Goal: Task Accomplishment & Management: Manage account settings

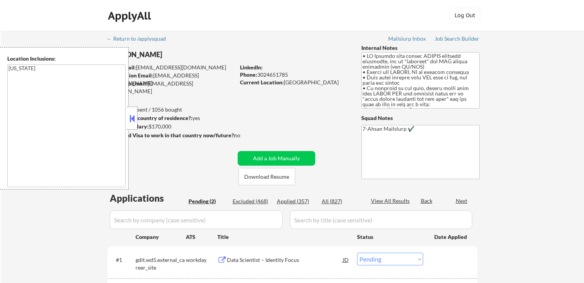
select select ""pending""
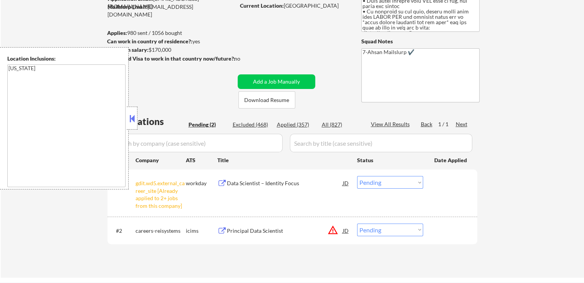
scroll to position [115, 0]
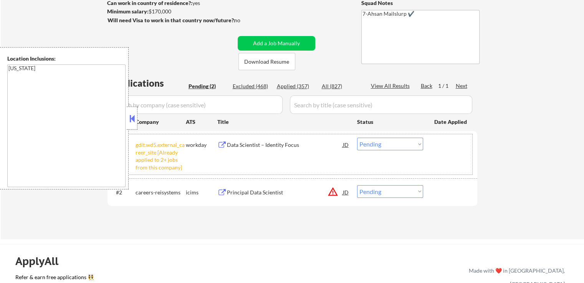
click at [384, 134] on div "#1 gdit.wd5.external_career_site [Already applied to 2+ jobs from this company]…" at bounding box center [291, 154] width 363 height 40
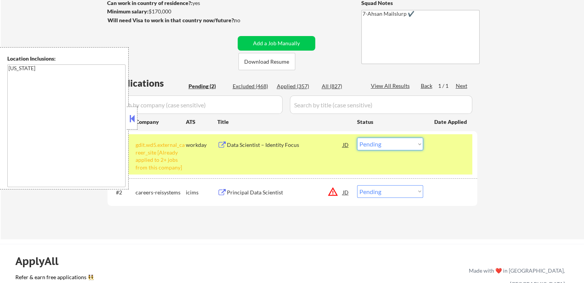
click at [389, 140] on select "Choose an option... Pending Applied Excluded (Questions) Excluded (Expired) Exc…" at bounding box center [390, 144] width 66 height 13
click at [357, 138] on select "Choose an option... Pending Applied Excluded (Questions) Excluded (Expired) Exc…" at bounding box center [390, 144] width 66 height 13
drag, startPoint x: 339, startPoint y: 243, endPoint x: 313, endPoint y: 234, distance: 27.7
click at [339, 243] on div "← Return to /applysquad Mailslurp Inbox Job Search Builder [PERSON_NAME] User E…" at bounding box center [292, 259] width 584 height 748
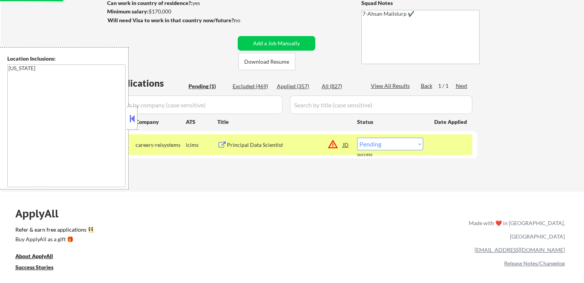
click at [245, 148] on div "Principal Data Scientist" at bounding box center [285, 145] width 116 height 8
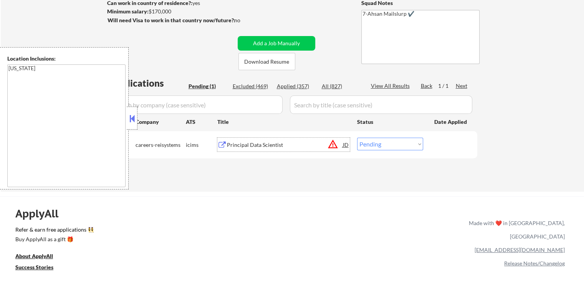
drag, startPoint x: 388, startPoint y: 143, endPoint x: 389, endPoint y: 148, distance: 4.7
click at [388, 143] on select "Choose an option... Pending Applied Excluded (Questions) Excluded (Expired) Exc…" at bounding box center [390, 144] width 66 height 13
select select ""applied""
click at [357, 138] on select "Choose an option... Pending Applied Excluded (Questions) Excluded (Expired) Exc…" at bounding box center [390, 144] width 66 height 13
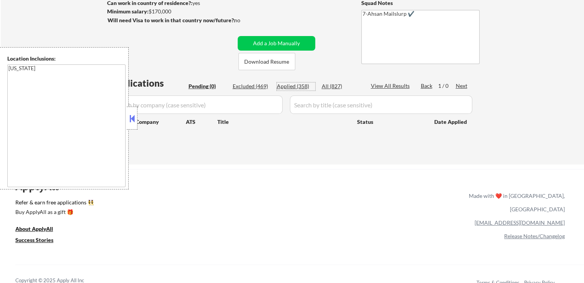
click at [289, 86] on div "Applied (358)" at bounding box center [296, 87] width 38 height 8
select select ""applied""
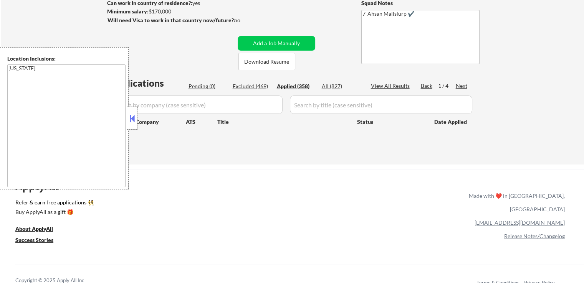
select select ""applied""
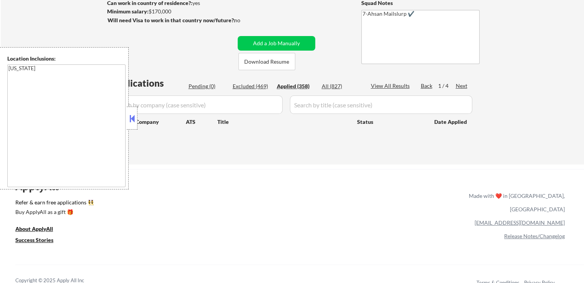
select select ""applied""
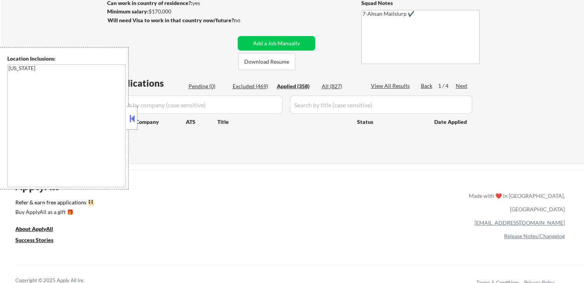
select select ""applied""
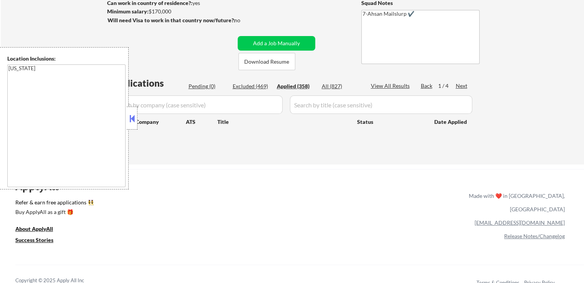
select select ""applied""
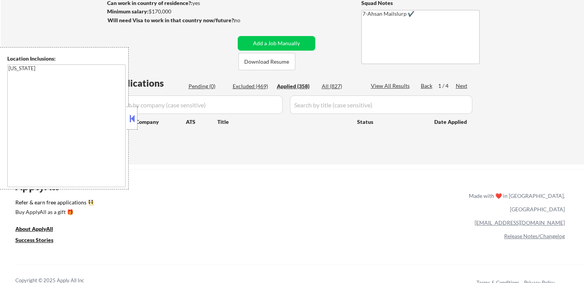
select select ""applied""
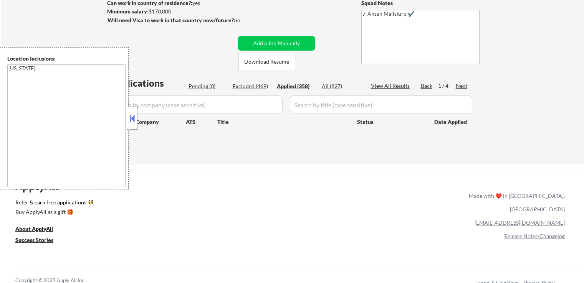
select select ""applied""
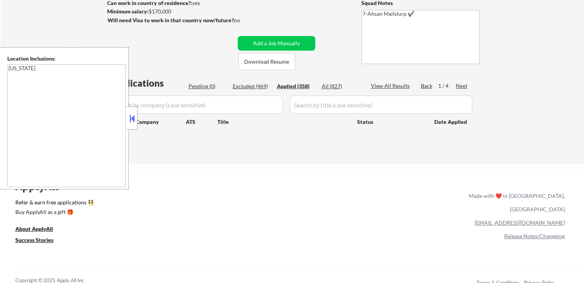
select select ""applied""
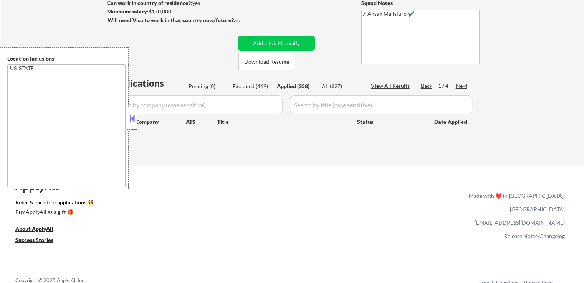
select select ""applied""
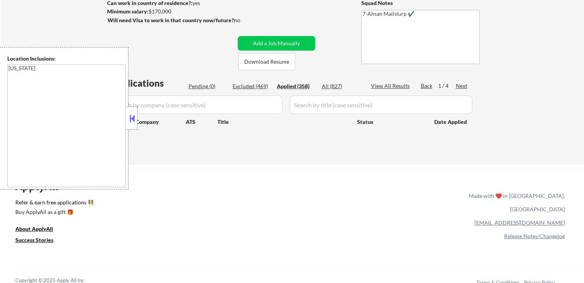
select select ""applied""
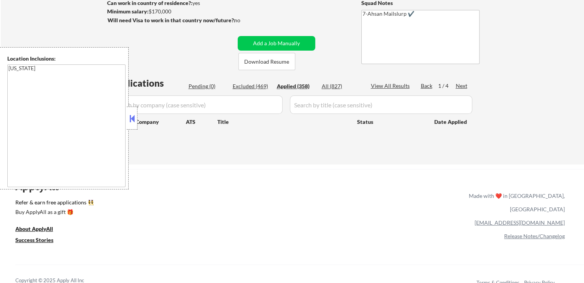
select select ""applied""
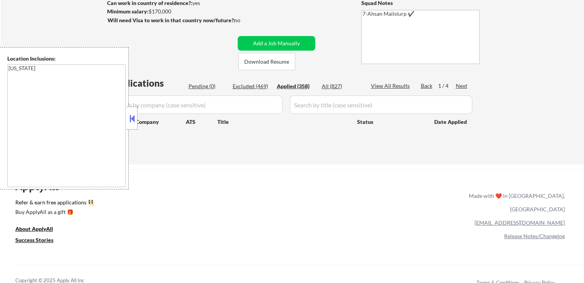
select select ""applied""
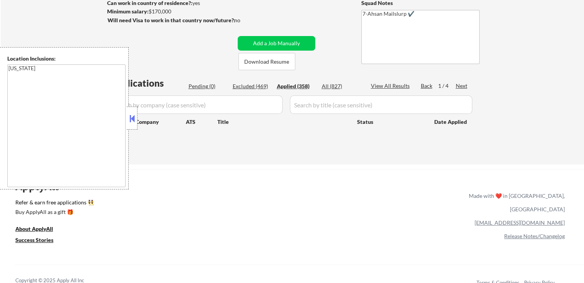
select select ""applied""
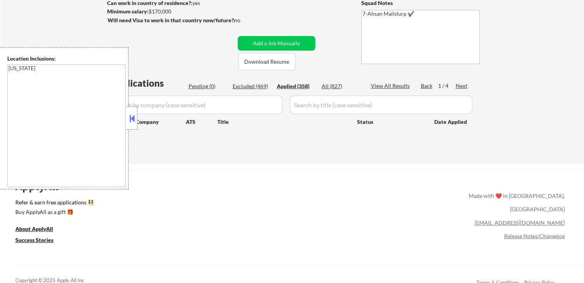
select select ""applied""
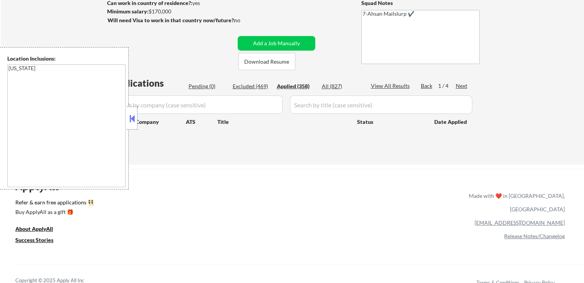
select select ""applied""
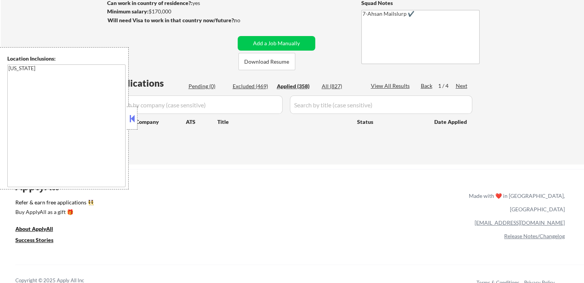
select select ""applied""
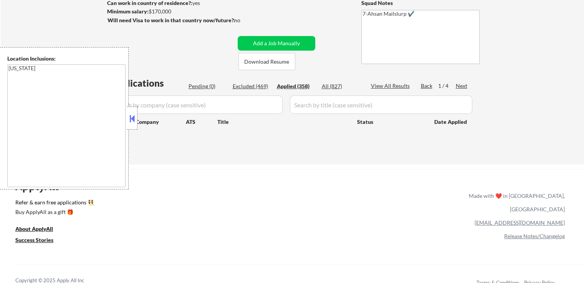
select select ""applied""
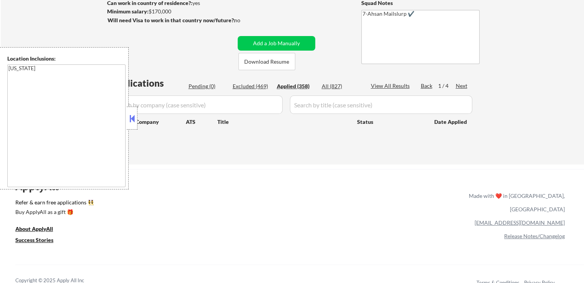
select select ""applied""
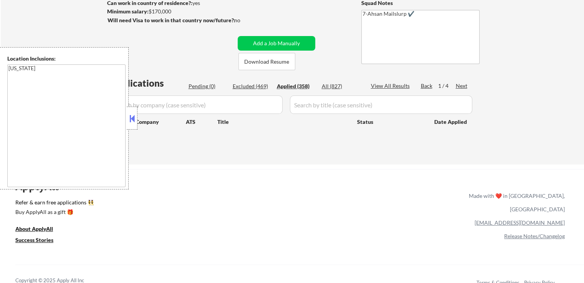
select select ""applied""
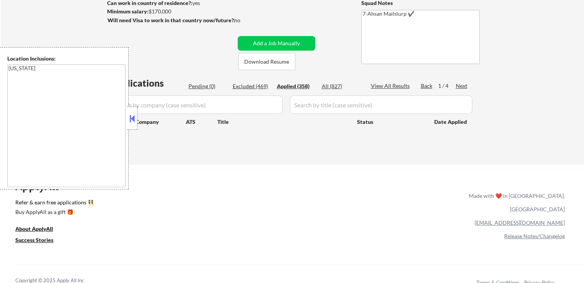
select select ""applied""
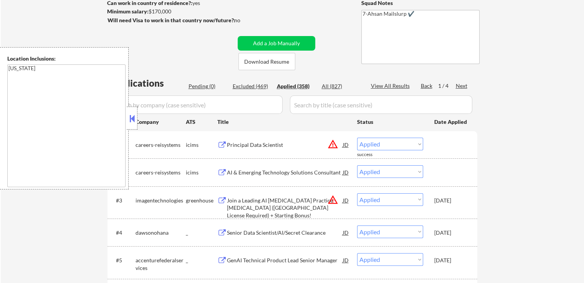
click at [132, 119] on button at bounding box center [132, 119] width 8 height 12
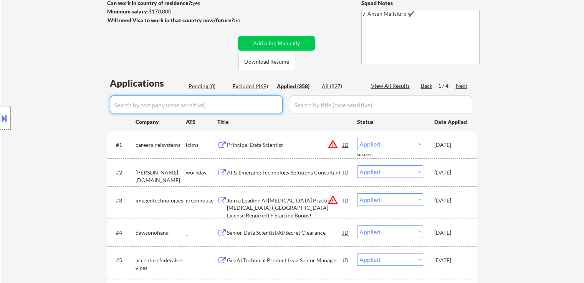
click at [209, 104] on input "input" at bounding box center [196, 105] width 173 height 18
paste input "bah"
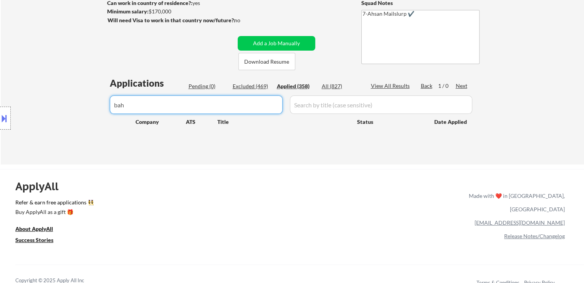
drag, startPoint x: 155, startPoint y: 105, endPoint x: 29, endPoint y: 118, distance: 126.3
click at [30, 118] on body "← Return to /applysquad Mailslurp Inbox Job Search Builder [PERSON_NAME] User E…" at bounding box center [292, 26] width 584 height 283
paste input "dawsonohana"
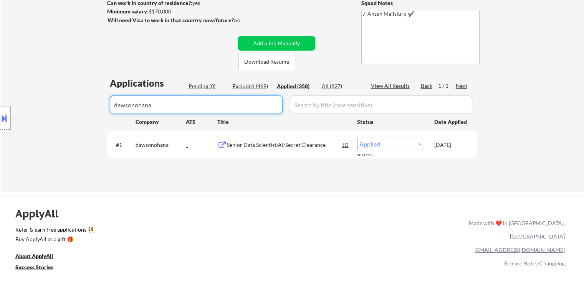
drag, startPoint x: 37, startPoint y: 104, endPoint x: 0, endPoint y: 120, distance: 40.6
click at [0, 119] on body "← Return to /applysquad Mailslurp Inbox Job Search Builder [PERSON_NAME] User E…" at bounding box center [292, 26] width 584 height 283
paste input "flock%20safety"
drag, startPoint x: 179, startPoint y: 106, endPoint x: 78, endPoint y: 115, distance: 100.6
click at [79, 115] on body "← Return to /applysquad Mailslurp Inbox Job Search Builder [PERSON_NAME] User E…" at bounding box center [292, 26] width 584 height 283
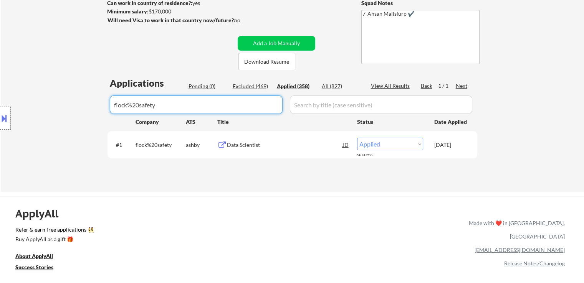
paste input "elementsolutions"
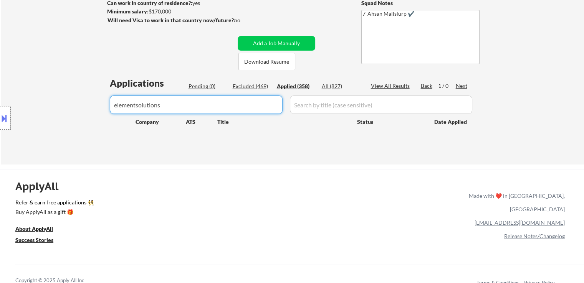
drag, startPoint x: 142, startPoint y: 104, endPoint x: 198, endPoint y: 104, distance: 56.5
click at [198, 104] on input "input" at bounding box center [196, 105] width 173 height 18
drag, startPoint x: 171, startPoint y: 101, endPoint x: 0, endPoint y: 121, distance: 172.0
click at [0, 121] on body "← Return to /applysquad Mailslurp Inbox Job Search Builder [PERSON_NAME] User E…" at bounding box center [292, 26] width 584 height 283
paste input "steampunk"
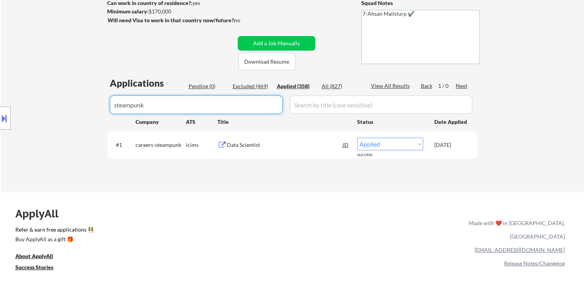
type input "steampunk"
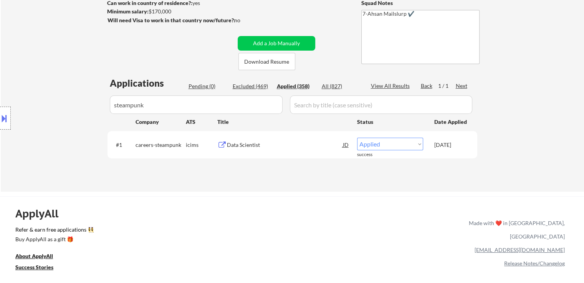
click at [131, 105] on div "Location Inclusions: [US_STATE]" at bounding box center [68, 118] width 137 height 142
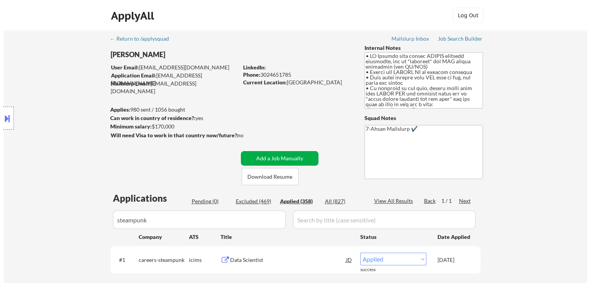
scroll to position [38, 0]
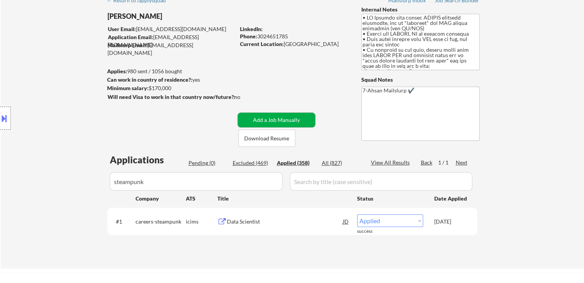
click at [283, 119] on button "Add a Job Manually" at bounding box center [277, 120] width 78 height 15
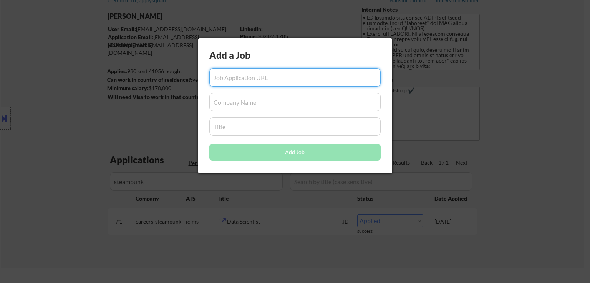
paste input "[URL][DOMAIN_NAME]"
type input "[URL][DOMAIN_NAME]"
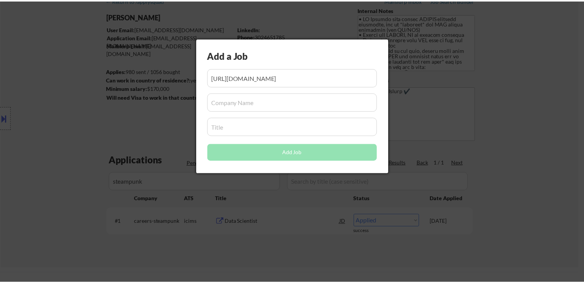
scroll to position [0, 0]
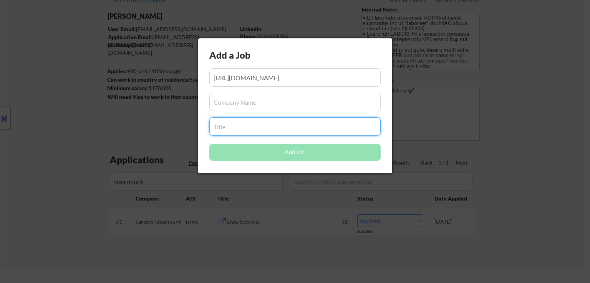
click at [234, 130] on input "input" at bounding box center [294, 127] width 171 height 18
paste input "Sr. Machine Learning Engineer/Data Scientist"
type input "Sr. Machine Learning Engineer/Data Scientist"
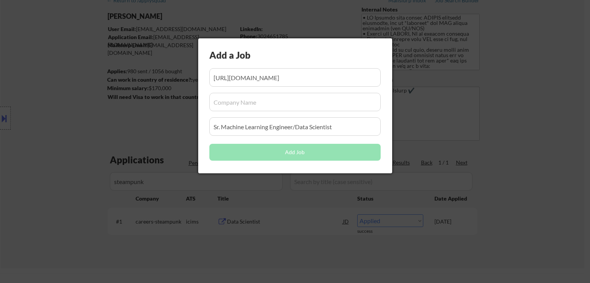
click at [237, 100] on input "input" at bounding box center [294, 102] width 171 height 18
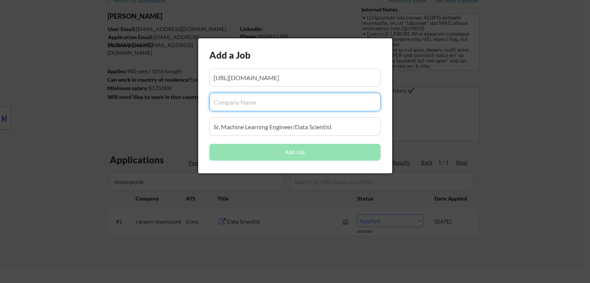
paste input "elementsolutions"
type input "elementsolutions"
click at [299, 152] on button "Add Job" at bounding box center [294, 152] width 171 height 17
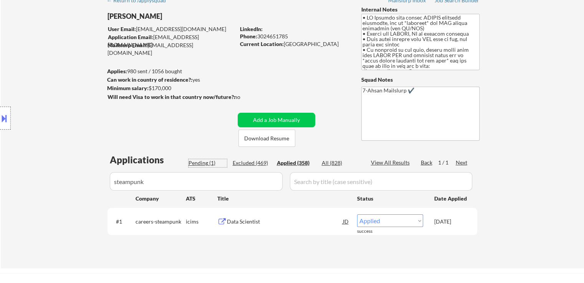
click at [209, 162] on div "Pending (1)" at bounding box center [208, 163] width 38 height 8
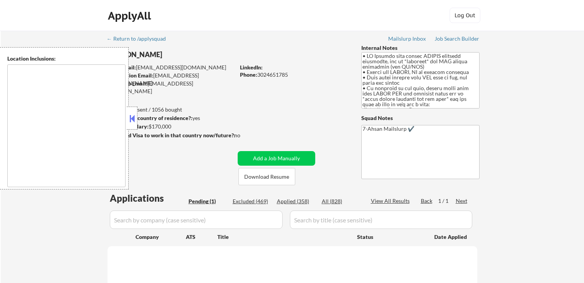
scroll to position [184, 0]
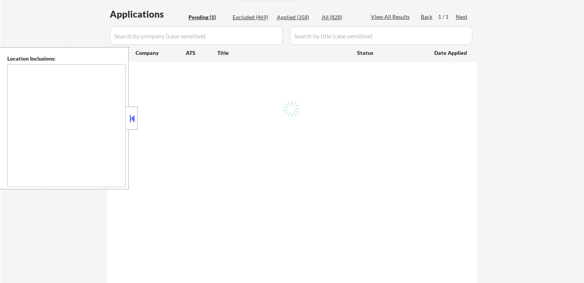
select select ""pending""
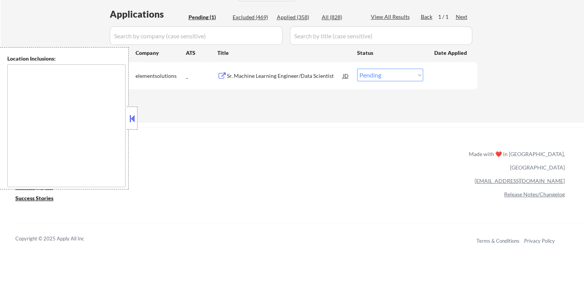
type textarea "[US_STATE]"
click at [386, 74] on select "Choose an option... Pending Applied Excluded (Questions) Excluded (Expired) Exc…" at bounding box center [390, 75] width 66 height 13
select select ""applied""
click at [357, 69] on select "Choose an option... Pending Applied Excluded (Questions) Excluded (Expired) Exc…" at bounding box center [390, 75] width 66 height 13
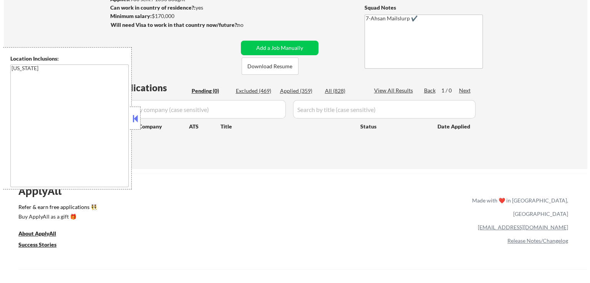
scroll to position [108, 0]
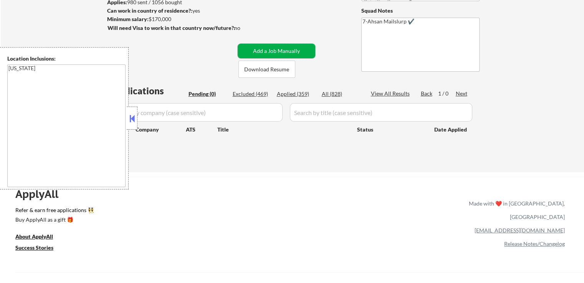
click at [265, 48] on button "Add a Job Manually" at bounding box center [277, 51] width 78 height 15
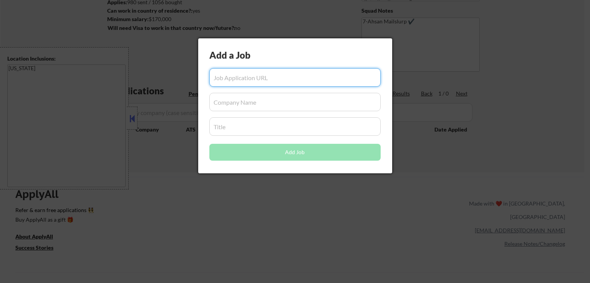
paste input "https://careers-steampunk.icims.com/jobs/6516/job?utm_source=hiringcafe_integra…"
type input "https://careers-steampunk.icims.com/jobs/6516/job?utm_source=hiringcafe_integra…"
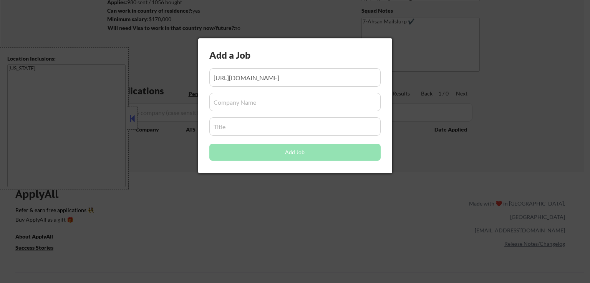
scroll to position [0, 0]
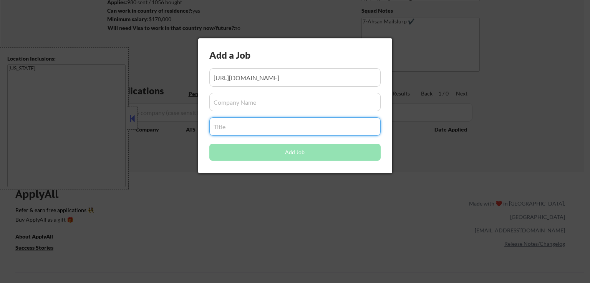
click at [256, 129] on input "input" at bounding box center [294, 127] width 171 height 18
paste input "Senior Data Scientist"
type input "Senior Data Scientist"
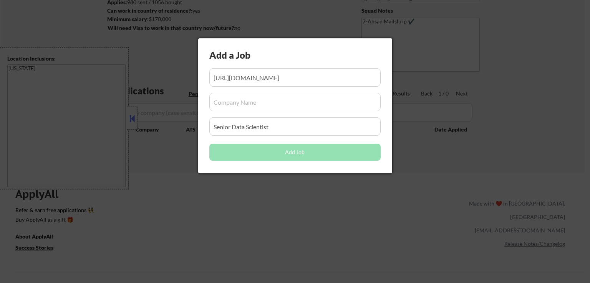
click at [249, 103] on input "input" at bounding box center [294, 102] width 171 height 18
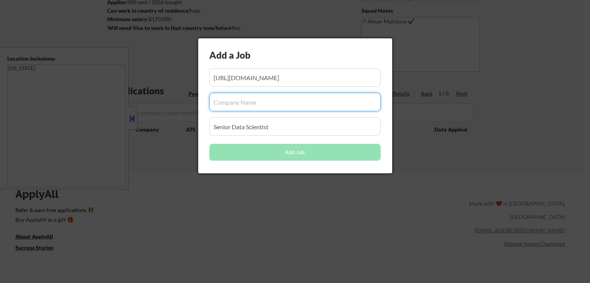
paste input "steampunk"
type input "steampunk"
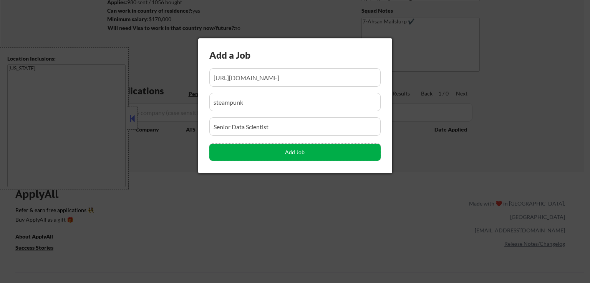
click at [282, 158] on button "Add Job" at bounding box center [294, 152] width 171 height 17
select select ""pending""
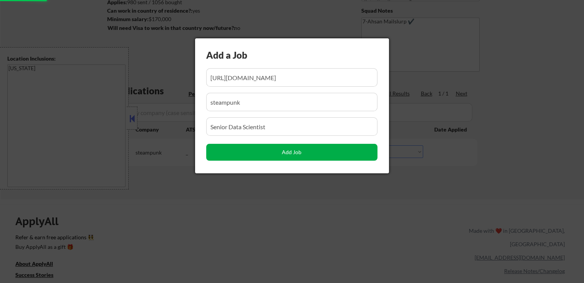
click at [293, 154] on button "Add Job" at bounding box center [291, 152] width 171 height 17
select select ""pending""
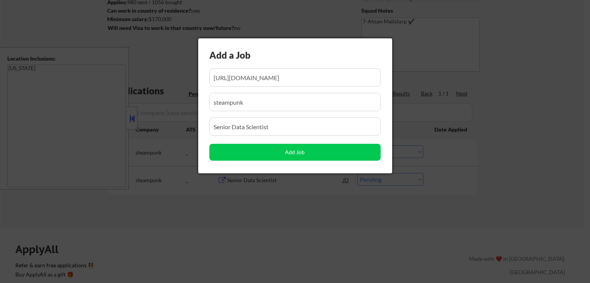
click at [510, 93] on div at bounding box center [295, 141] width 590 height 283
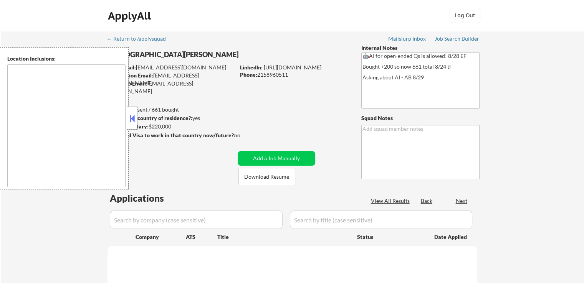
select select ""pending""
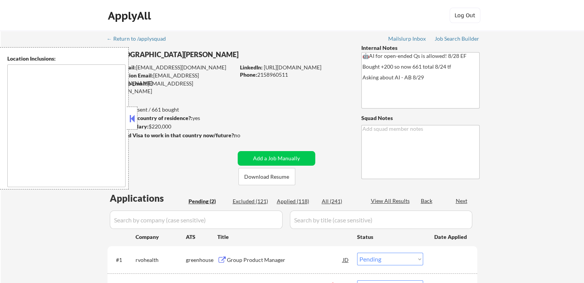
type textarea "Manhattan, NY Brooklyn, NY Jersey City, NJ Hoboken, NJ Weehawken, NJ Union City…"
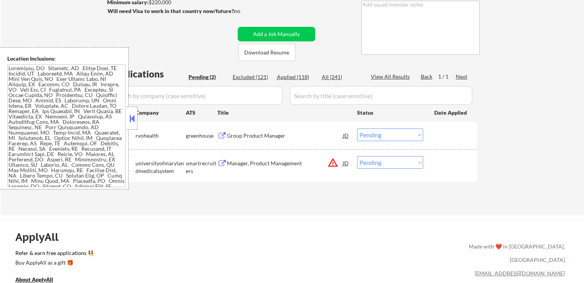
scroll to position [154, 0]
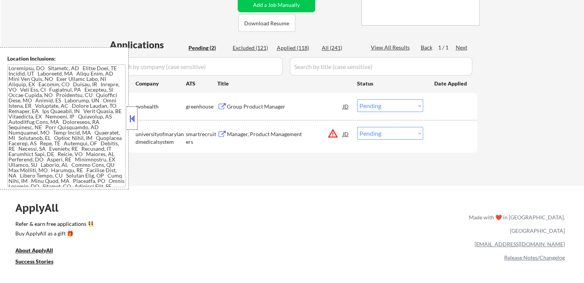
click at [127, 120] on div at bounding box center [132, 118] width 11 height 23
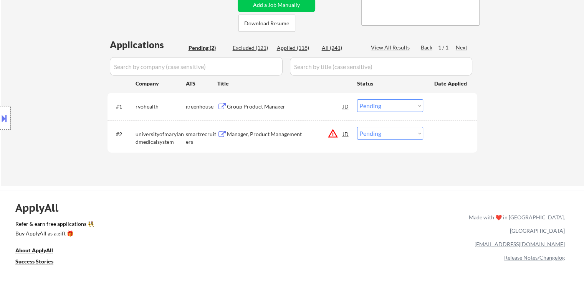
click at [301, 45] on div "Applied (118)" at bounding box center [296, 48] width 38 height 8
select select ""applied""
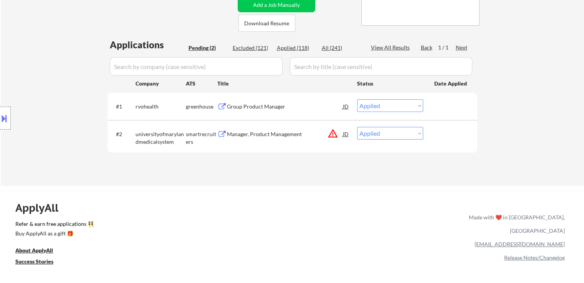
select select ""applied""
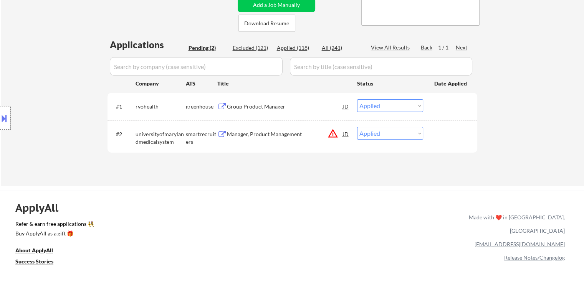
select select ""applied""
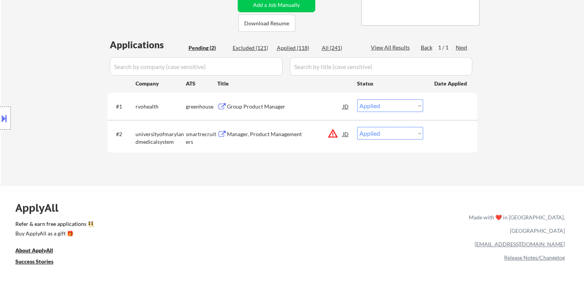
select select ""applied""
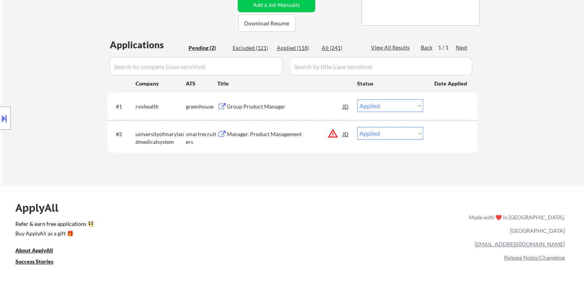
select select ""applied""
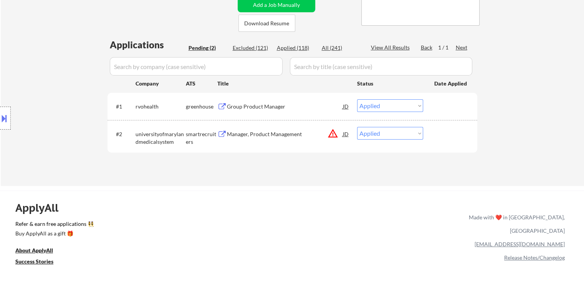
select select ""applied""
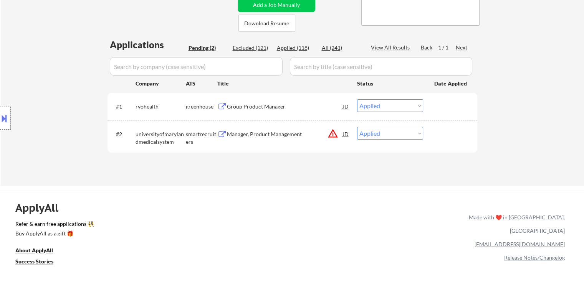
select select ""applied""
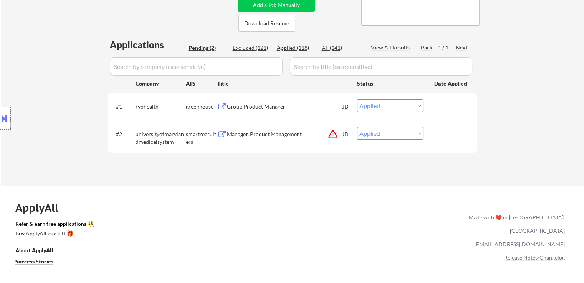
select select ""applied""
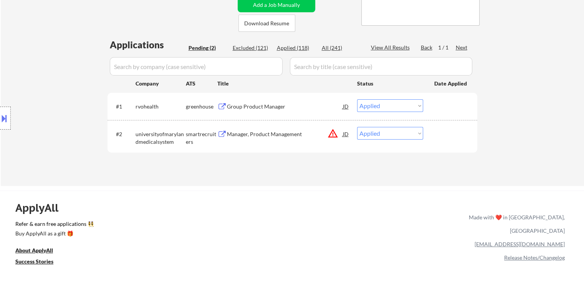
select select ""applied""
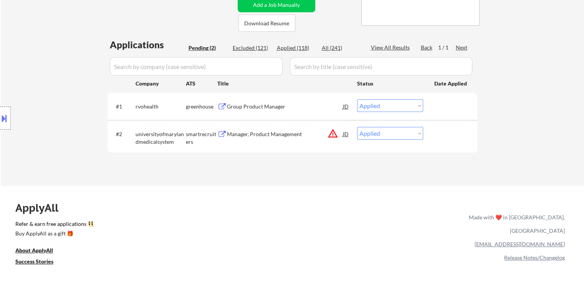
select select ""applied""
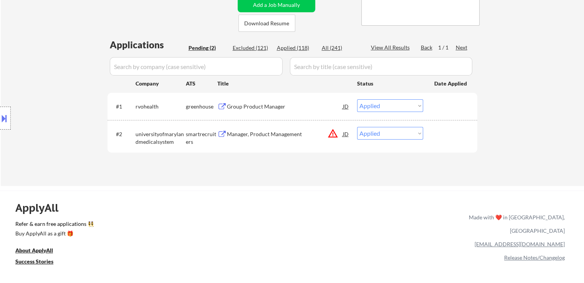
select select ""applied""
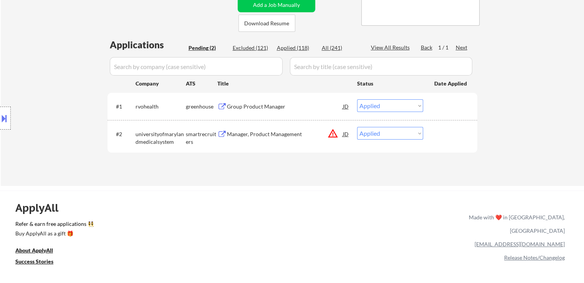
select select ""applied""
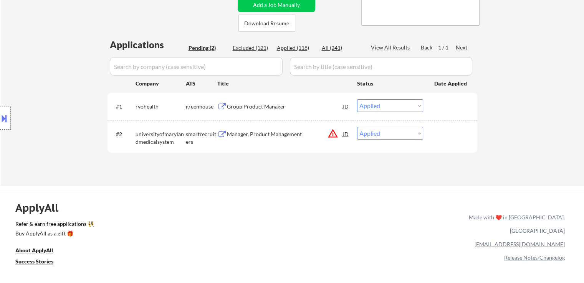
select select ""applied""
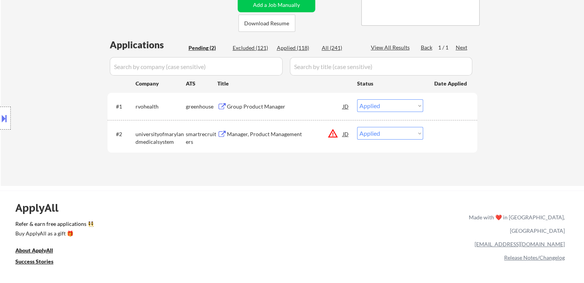
select select ""applied""
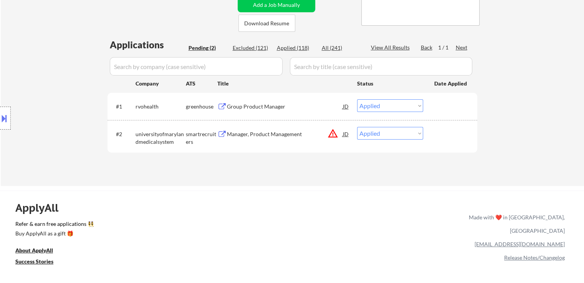
select select ""applied""
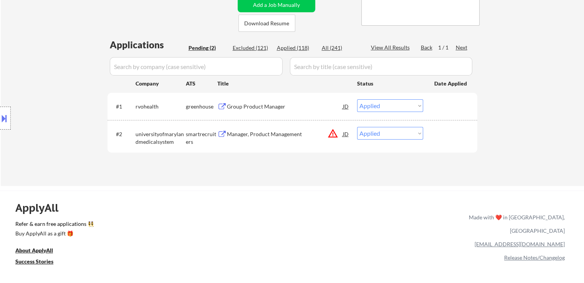
select select ""applied""
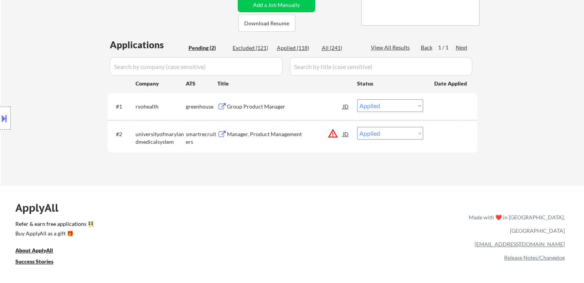
select select ""applied""
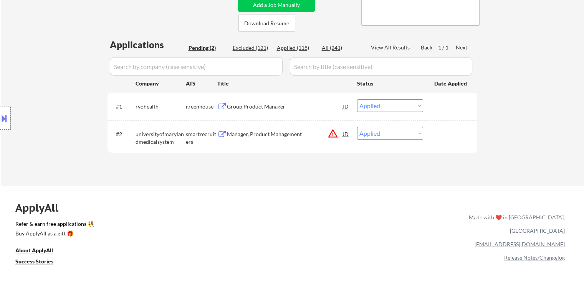
select select ""applied""
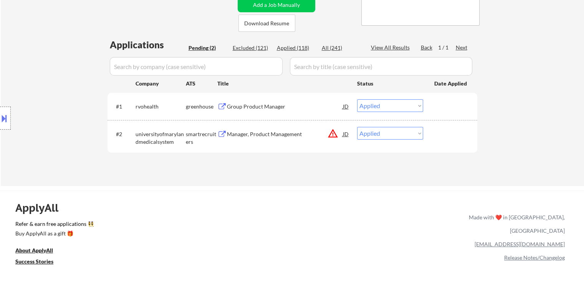
select select ""applied""
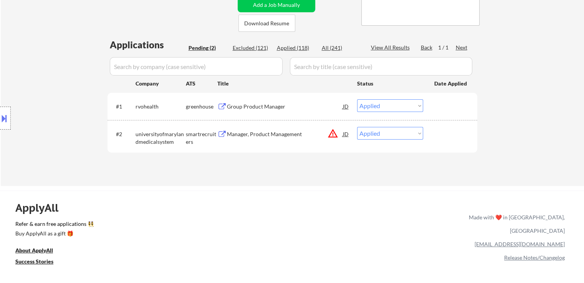
select select ""applied""
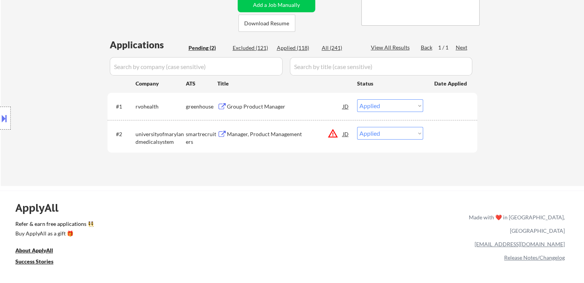
select select ""applied""
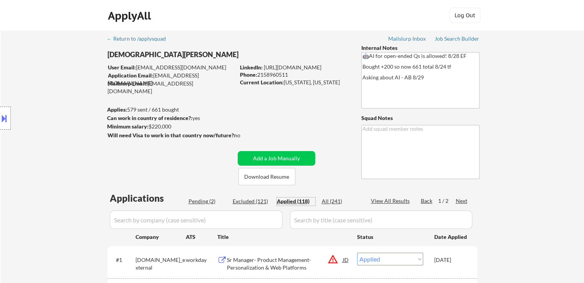
scroll to position [77, 0]
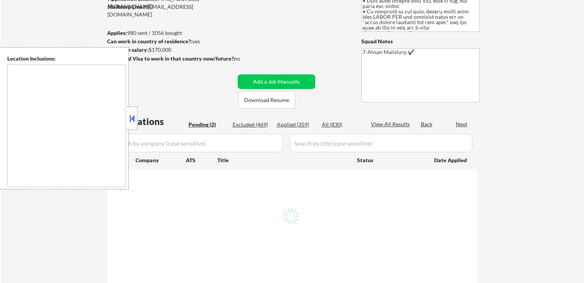
select select ""pending""
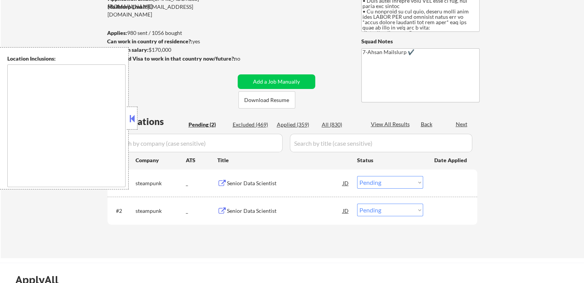
type textarea "[US_STATE]"
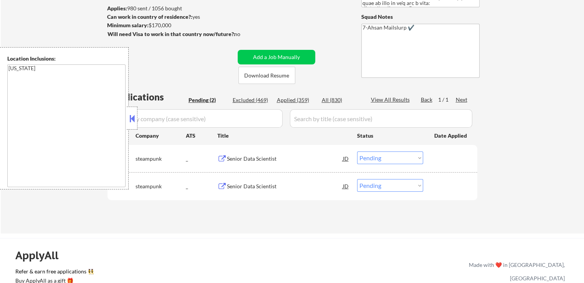
scroll to position [115, 0]
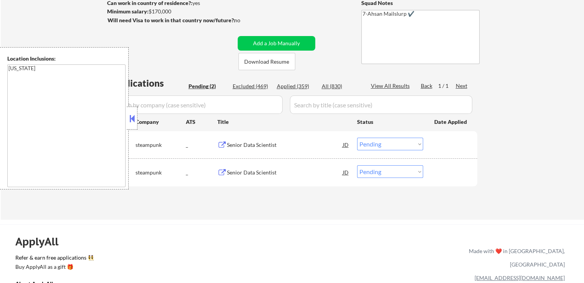
click at [381, 169] on select "Choose an option... Pending Applied Excluded (Questions) Excluded (Expired) Exc…" at bounding box center [390, 172] width 66 height 13
select select ""excluded__other_""
click at [357, 166] on select "Choose an option... Pending Applied Excluded (Questions) Excluded (Expired) Exc…" at bounding box center [390, 172] width 66 height 13
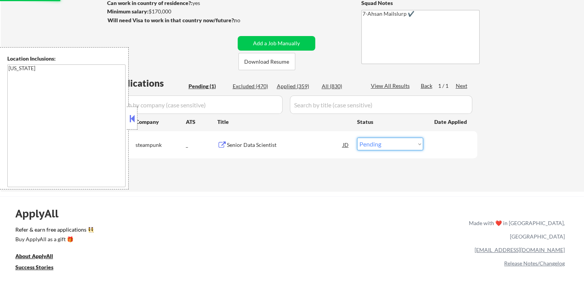
click at [382, 145] on select "Choose an option... Pending Applied Excluded (Questions) Excluded (Expired) Exc…" at bounding box center [390, 144] width 66 height 13
select select ""applied""
click at [357, 138] on select "Choose an option... Pending Applied Excluded (Questions) Excluded (Expired) Exc…" at bounding box center [390, 144] width 66 height 13
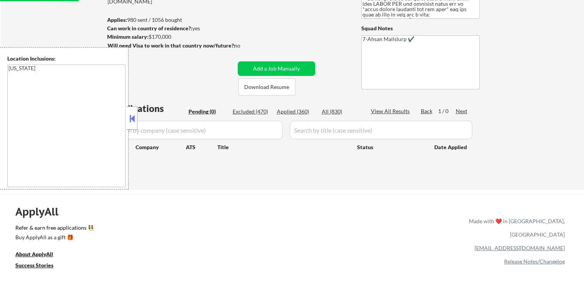
scroll to position [77, 0]
